Goal: Find specific page/section: Find specific page/section

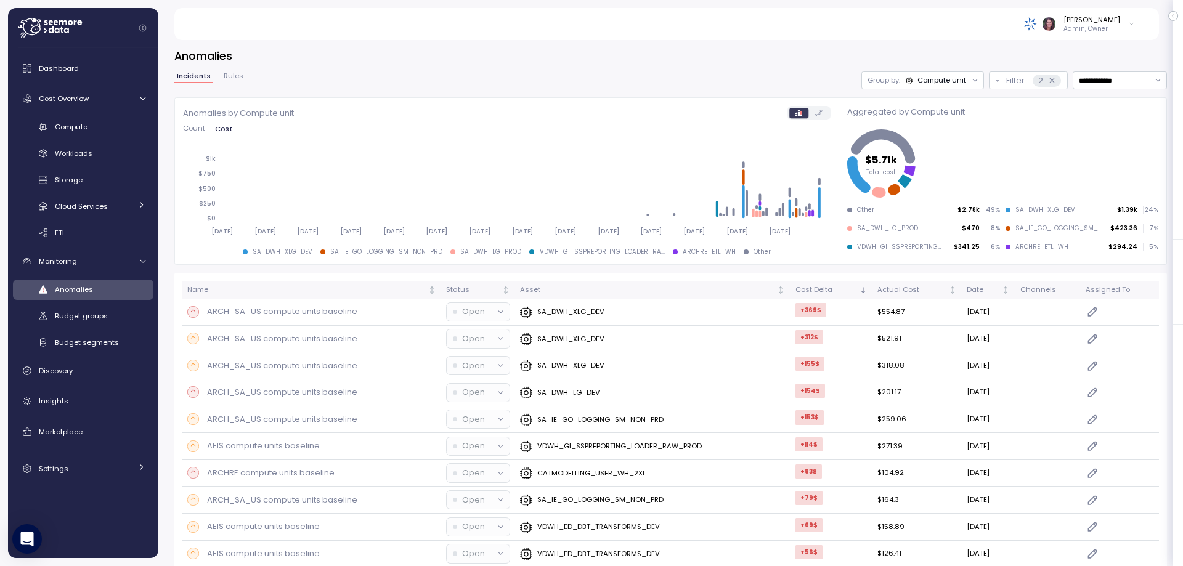
click at [1037, 29] on img at bounding box center [1030, 23] width 13 height 13
click at [1044, 46] on input at bounding box center [1078, 48] width 110 height 15
type input "*"
click at [1066, 73] on div "Paychex" at bounding box center [1065, 70] width 63 height 11
type input "***"
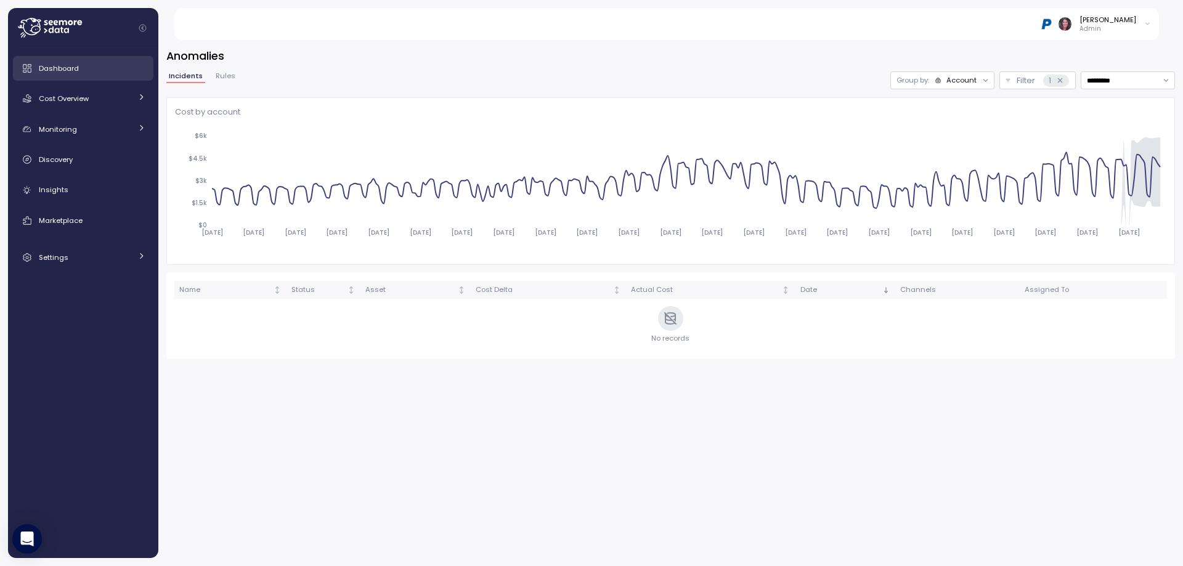
click at [97, 73] on div "Dashboard" at bounding box center [92, 68] width 107 height 12
